Goal: Task Accomplishment & Management: Manage account settings

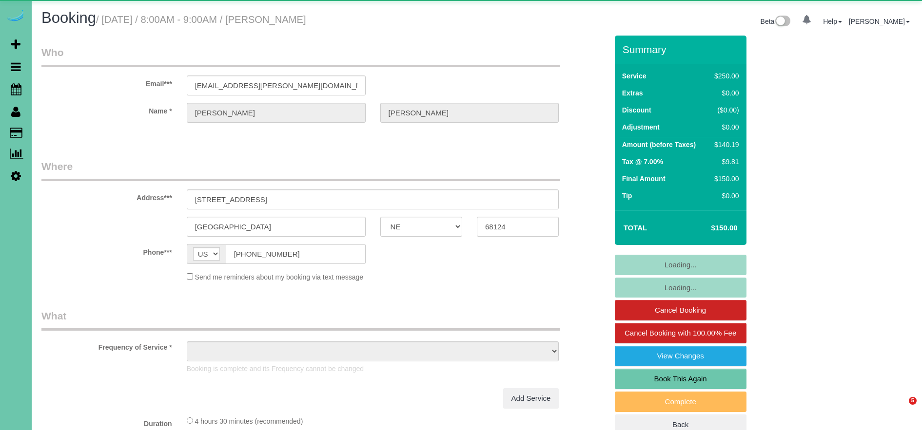
select select "NE"
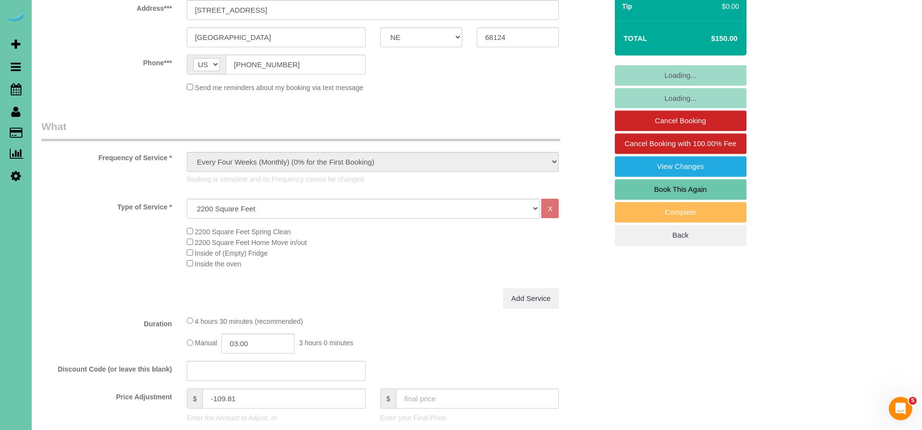
select select "object:695"
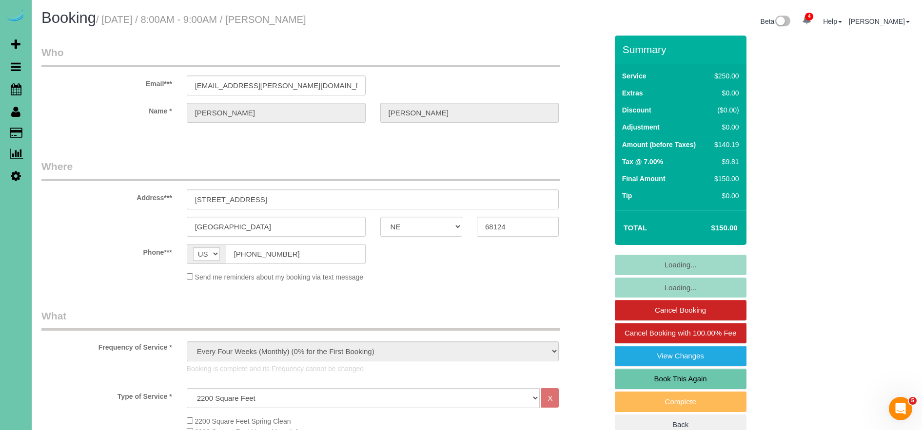
select select "string:fspay-fc3da4e3-0f4f-434e-8655-f2ba427e6719"
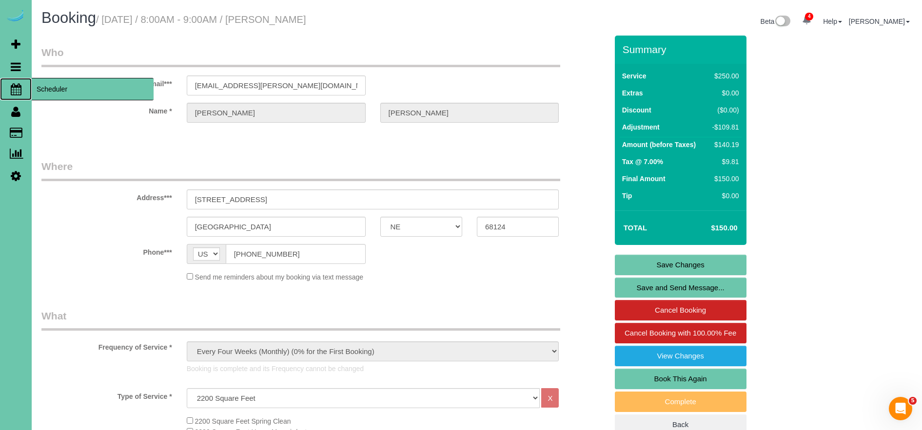
click at [63, 88] on span "Scheduler" at bounding box center [93, 89] width 122 height 22
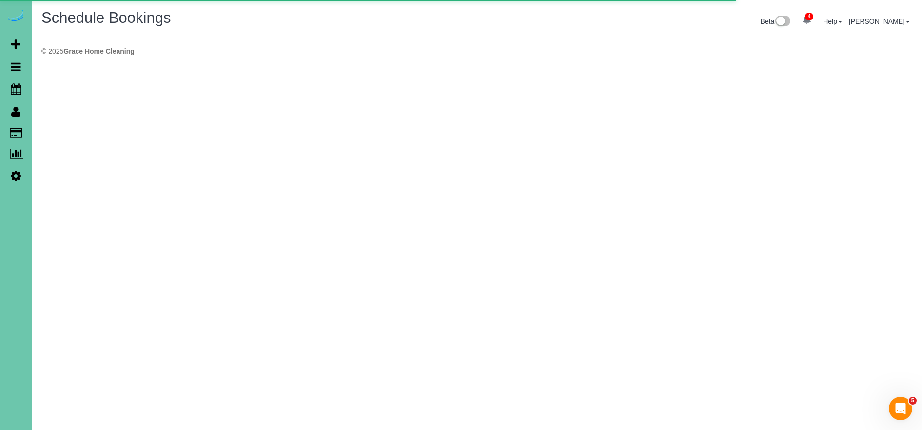
click at [691, 26] on div "Beta 4 Your Notifications You have 0 alerts × You have 2 to charge for 09/24/20…" at bounding box center [698, 23] width 443 height 26
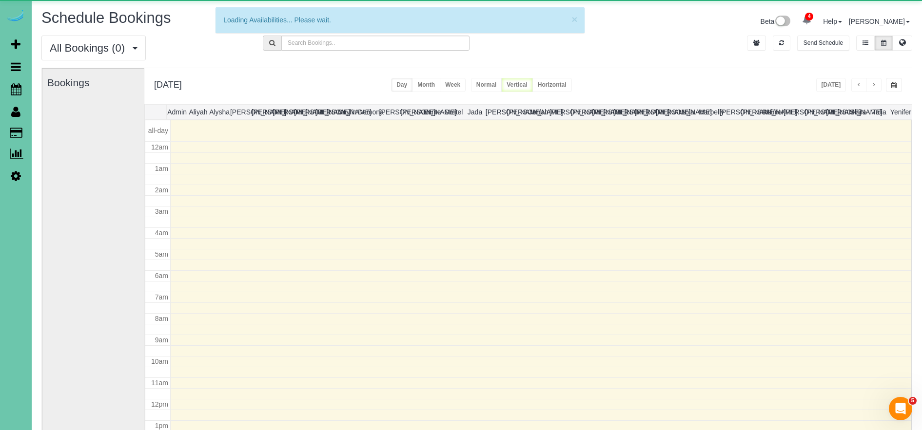
scroll to position [129, 0]
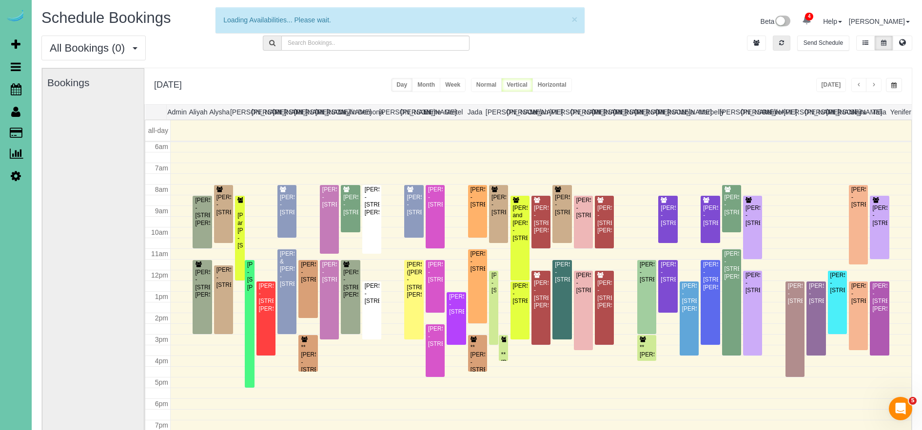
drag, startPoint x: 782, startPoint y: 45, endPoint x: 813, endPoint y: 77, distance: 45.5
click at [782, 45] on icon "button" at bounding box center [781, 43] width 5 height 6
drag, startPoint x: 778, startPoint y: 43, endPoint x: 837, endPoint y: 88, distance: 73.7
click at [780, 43] on button "button" at bounding box center [781, 43] width 18 height 15
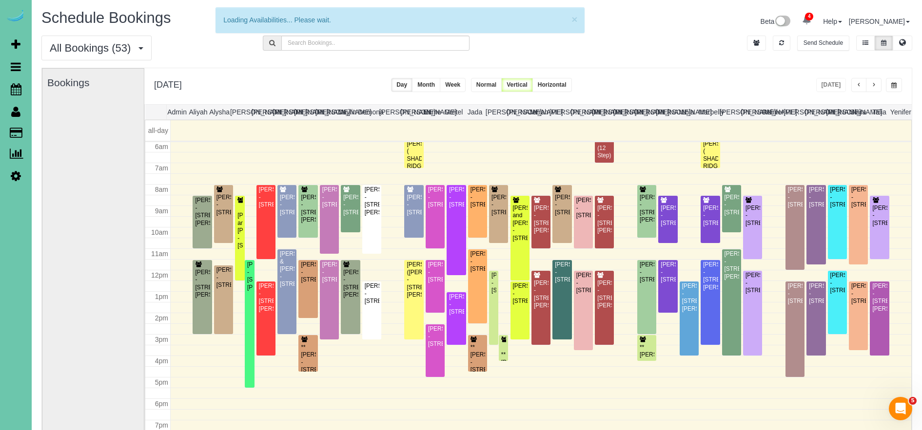
click at [872, 86] on span "button" at bounding box center [873, 85] width 5 height 6
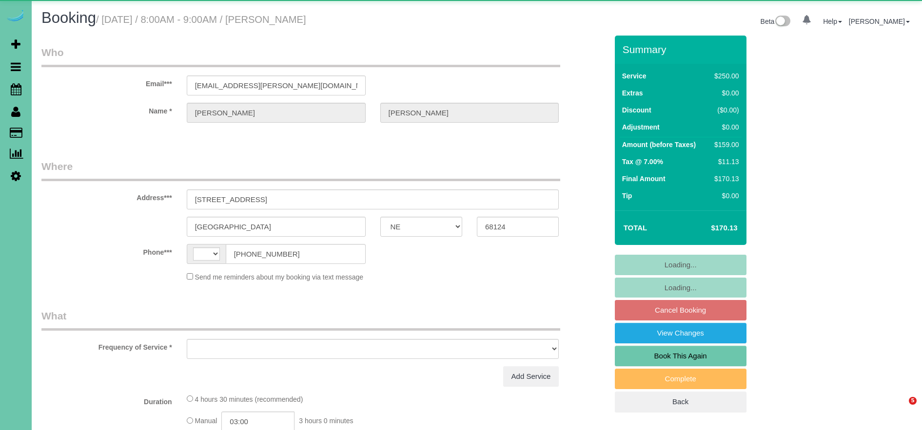
select select "NE"
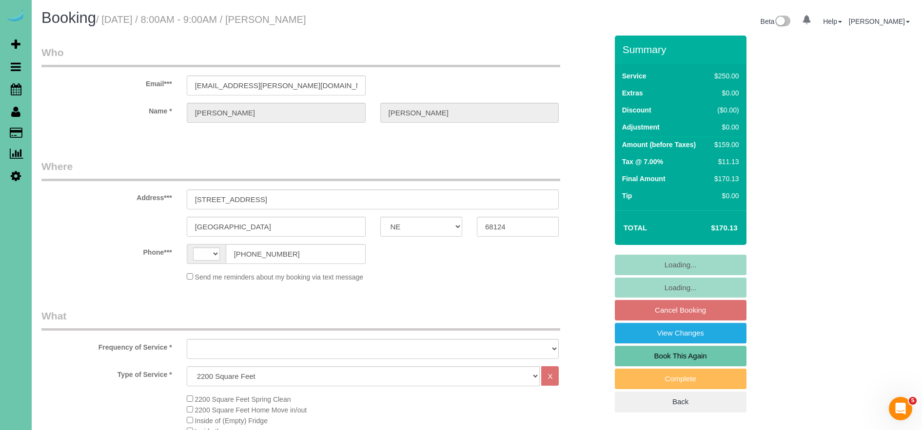
select select "string:US"
select select "string:fspay-fc3da4e3-0f4f-434e-8655-f2ba427e6719"
select select "object:940"
